Goal: Download file/media

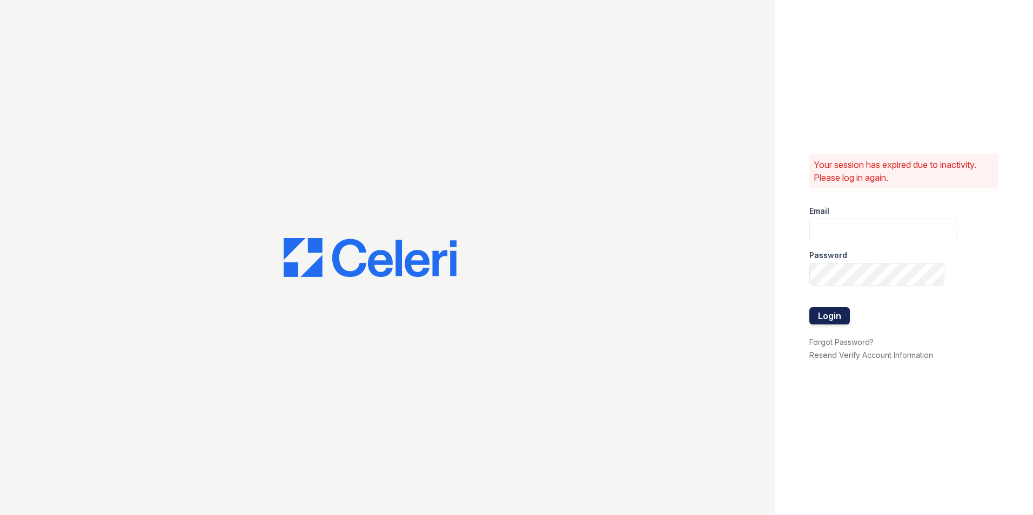
type input "[PERSON_NAME][EMAIL_ADDRESS][DOMAIN_NAME]"
click at [833, 319] on button "Login" at bounding box center [829, 315] width 41 height 17
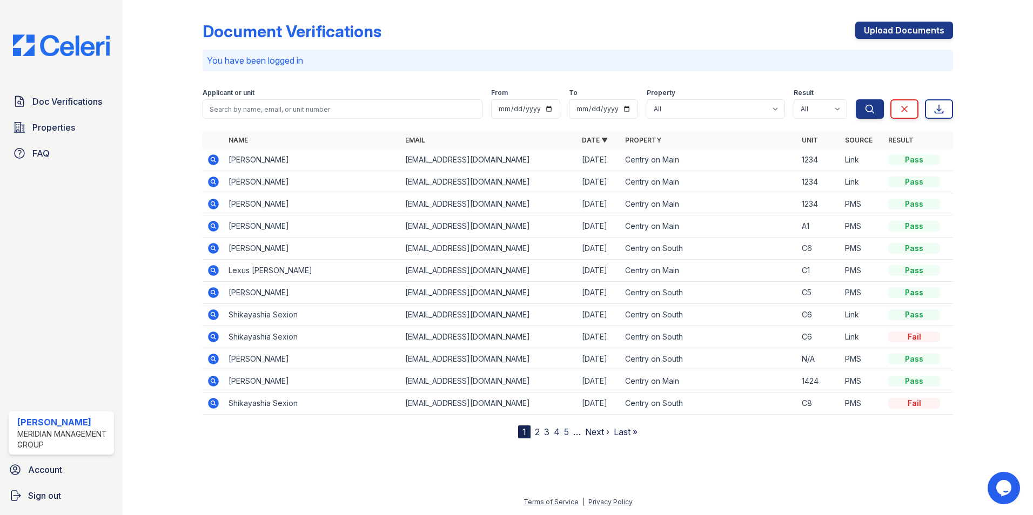
click at [248, 166] on td "[PERSON_NAME]" at bounding box center [312, 160] width 177 height 22
click at [217, 162] on icon at bounding box center [213, 159] width 11 height 11
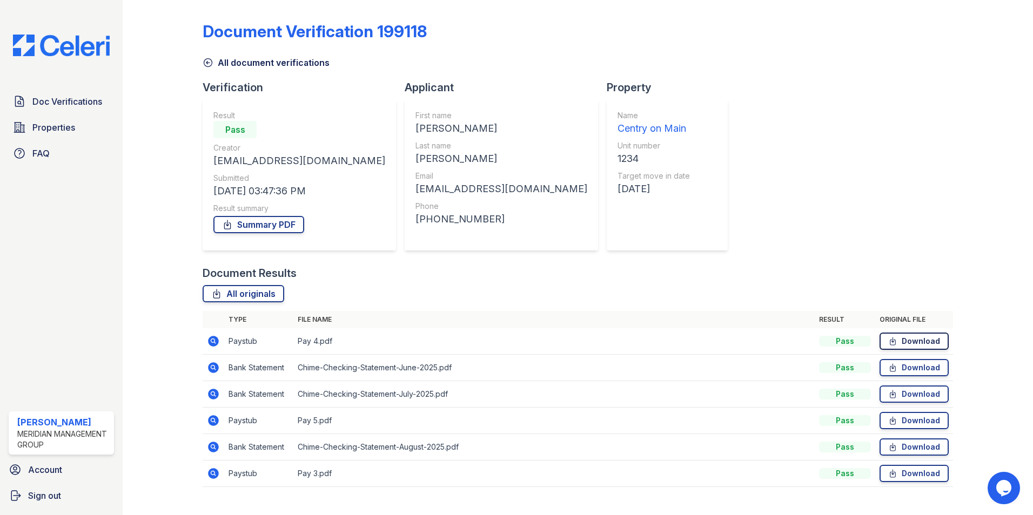
click at [904, 344] on link "Download" at bounding box center [913, 341] width 69 height 17
